Goal: Task Accomplishment & Management: Use online tool/utility

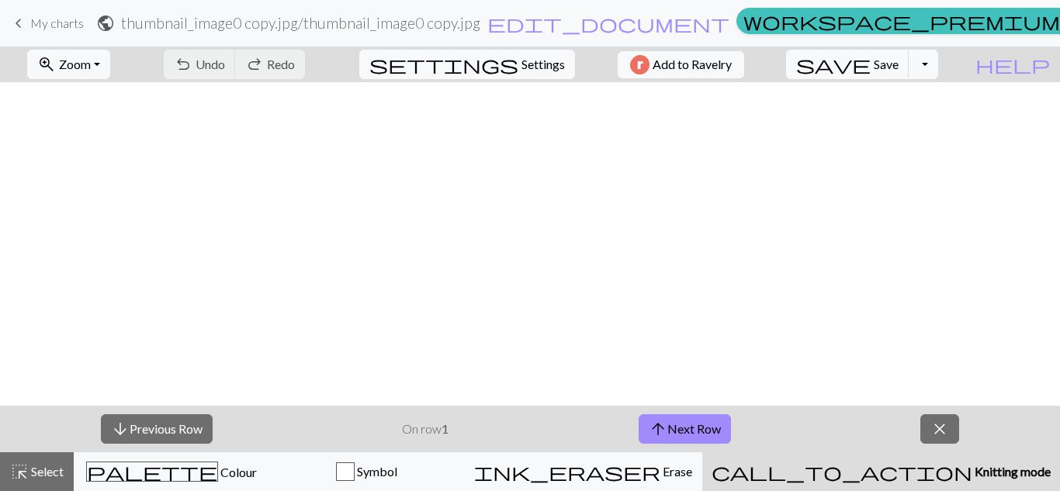
scroll to position [575, 0]
click at [690, 432] on button "arrow_upward Next Row" at bounding box center [685, 428] width 92 height 29
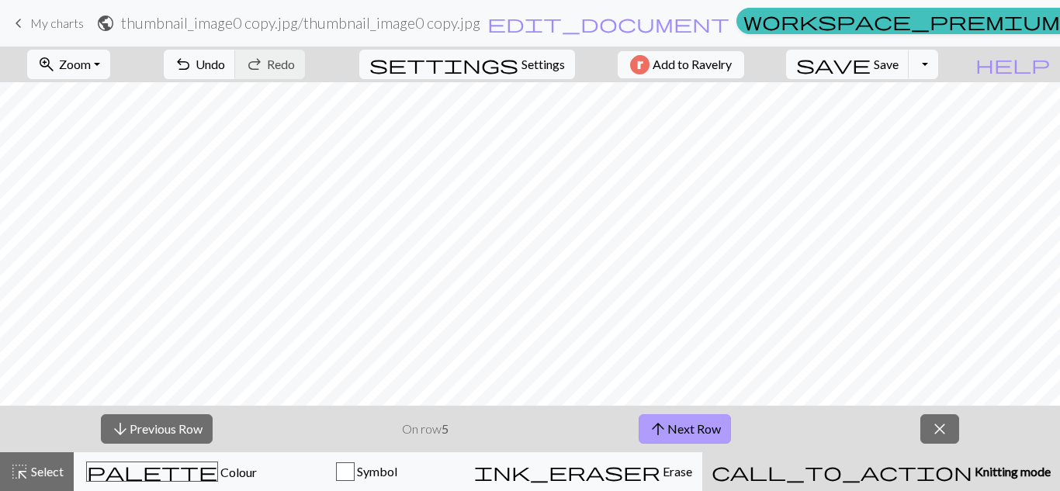
click at [690, 432] on button "arrow_upward Next Row" at bounding box center [685, 428] width 92 height 29
click at [700, 434] on button "arrow_upward Next Row" at bounding box center [685, 428] width 92 height 29
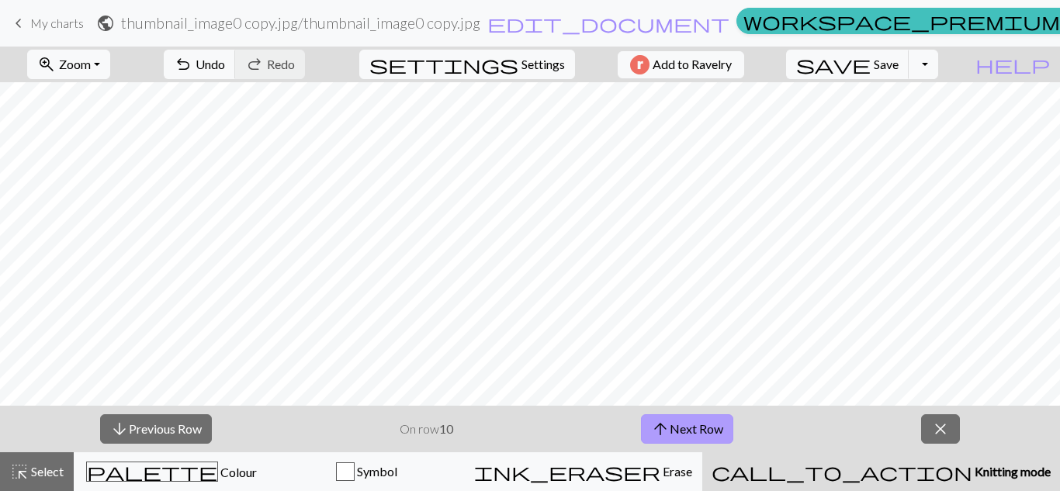
click at [700, 434] on button "arrow_upward Next Row" at bounding box center [687, 428] width 92 height 29
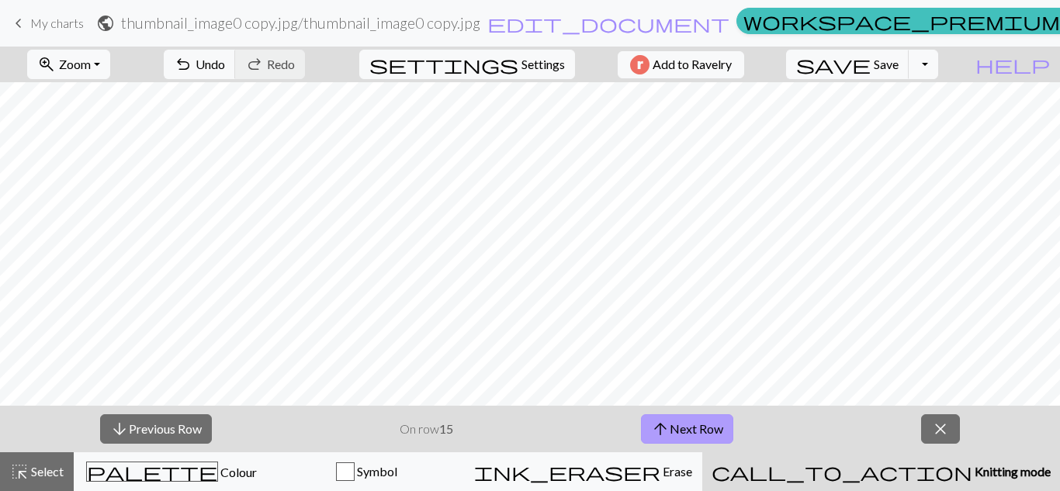
click at [700, 434] on button "arrow_upward Next Row" at bounding box center [687, 428] width 92 height 29
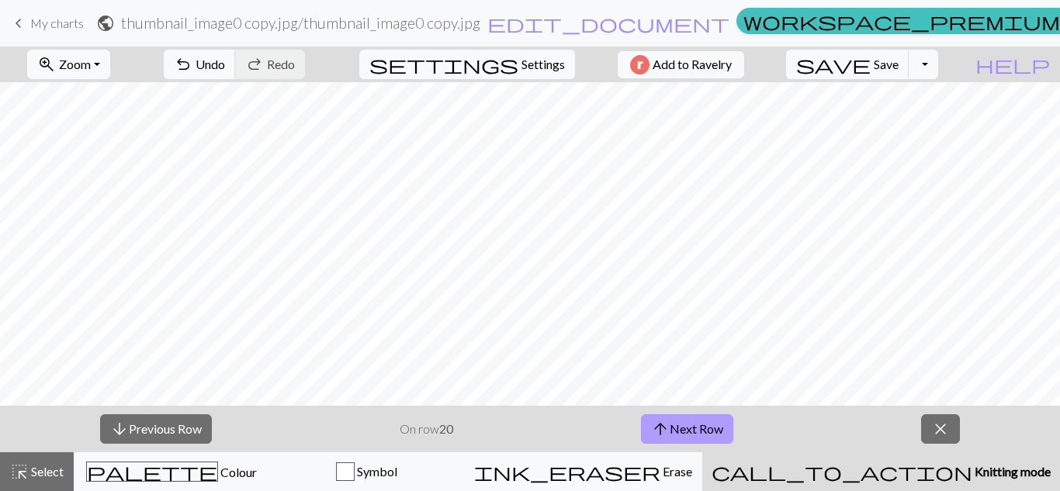
click at [700, 434] on button "arrow_upward Next Row" at bounding box center [687, 428] width 92 height 29
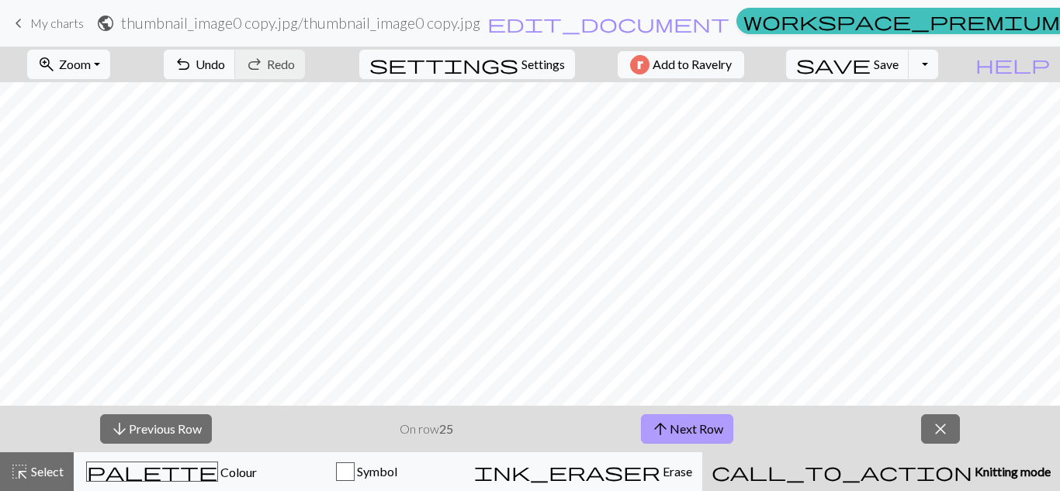
click at [700, 434] on button "arrow_upward Next Row" at bounding box center [687, 428] width 92 height 29
click at [185, 432] on button "arrow_downward Previous Row" at bounding box center [156, 428] width 112 height 29
